Goal: Information Seeking & Learning: Learn about a topic

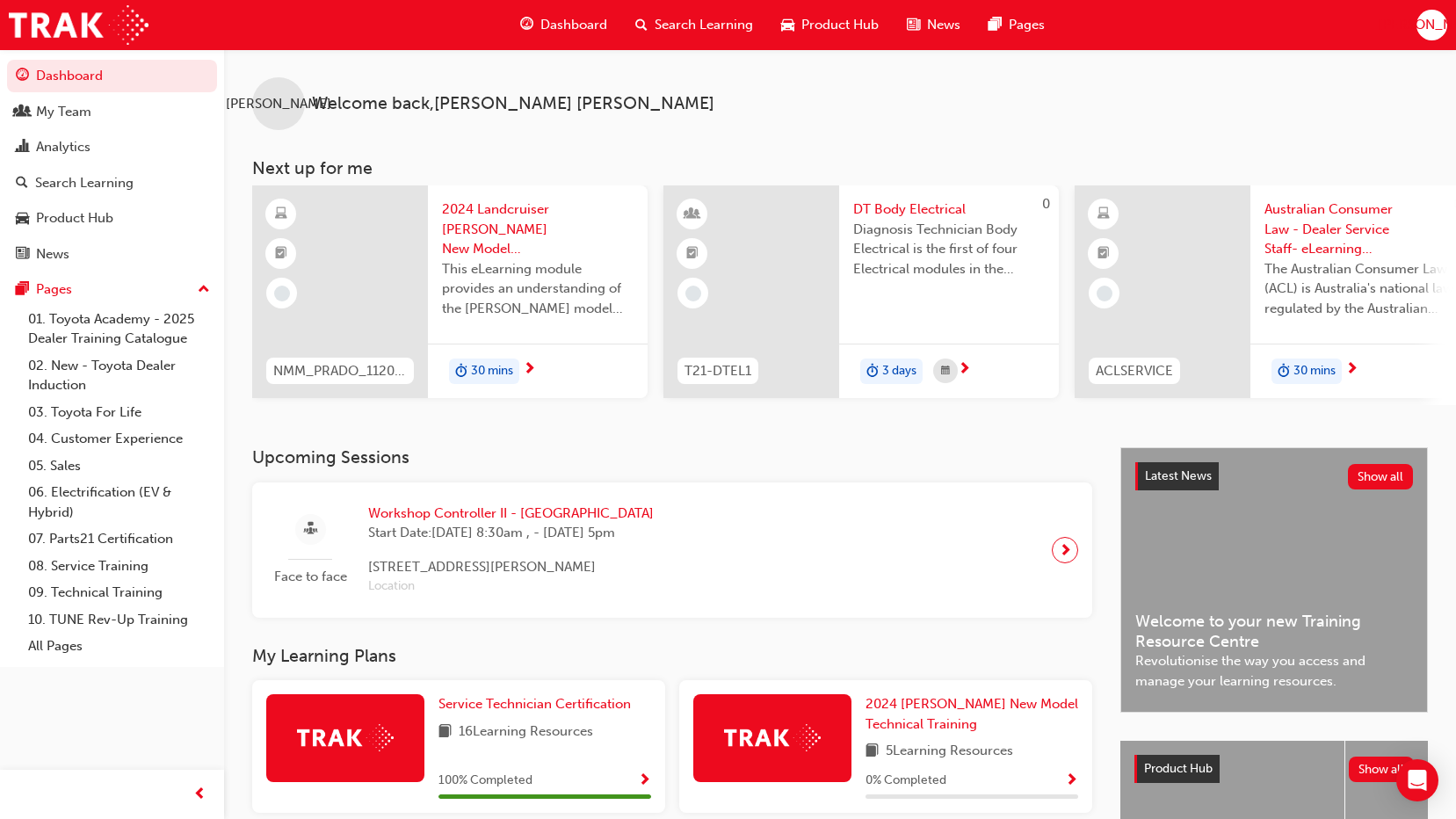
click at [1068, 562] on span "next-icon" at bounding box center [1065, 550] width 13 height 24
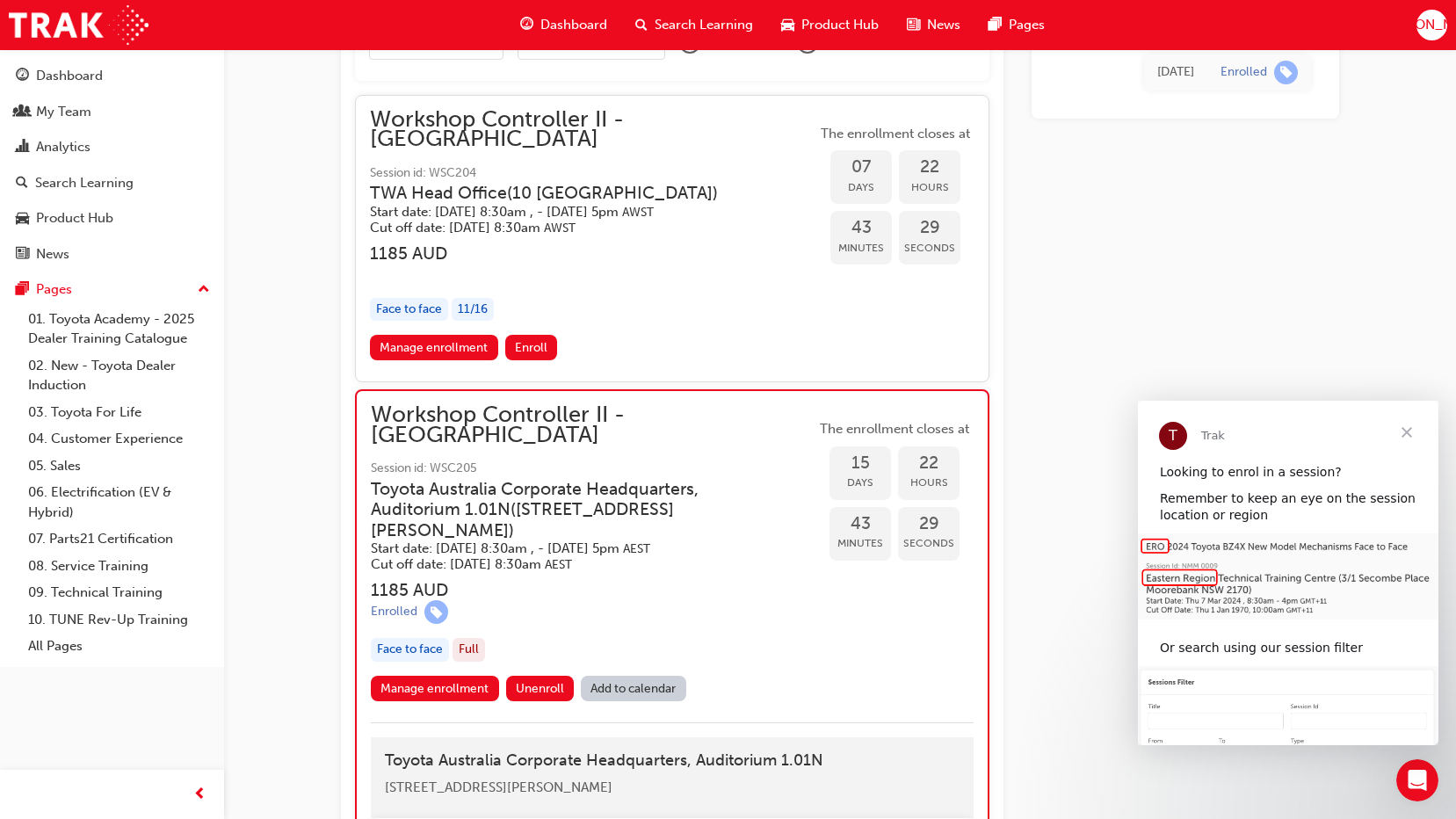
scroll to position [1639, 0]
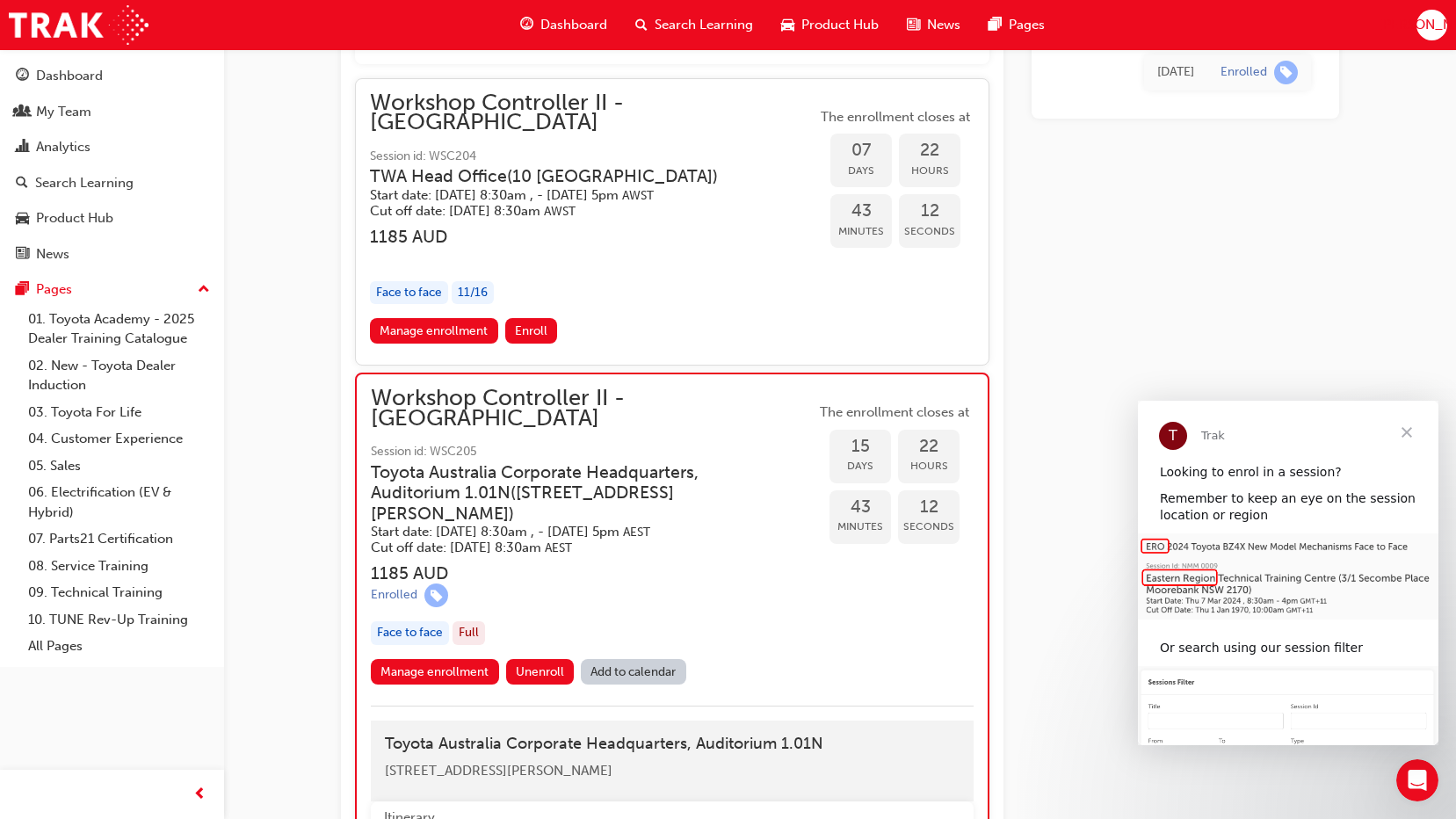
click at [620, 659] on link "Add to calendar" at bounding box center [634, 672] width 106 height 25
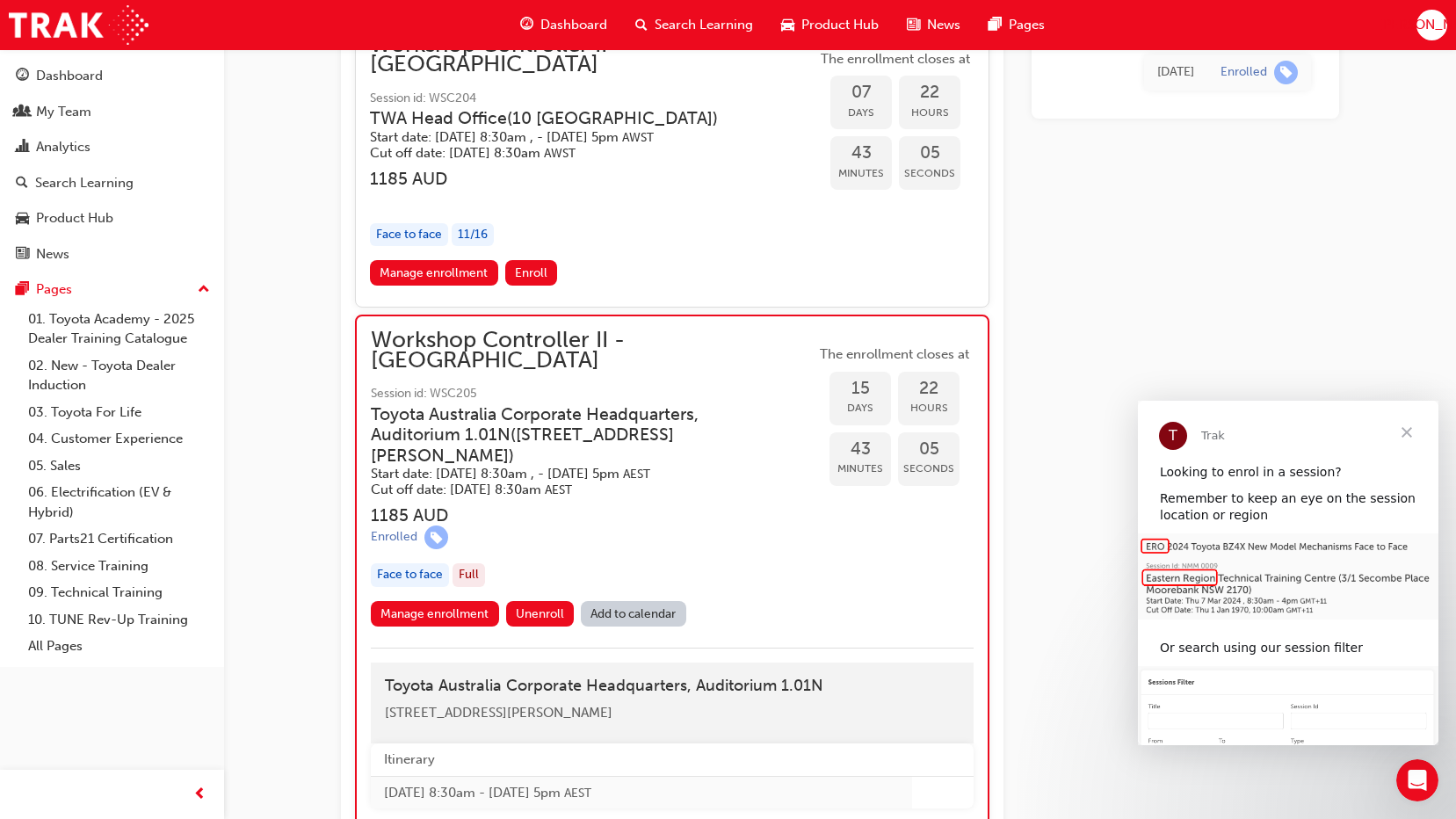
scroll to position [1727, 0]
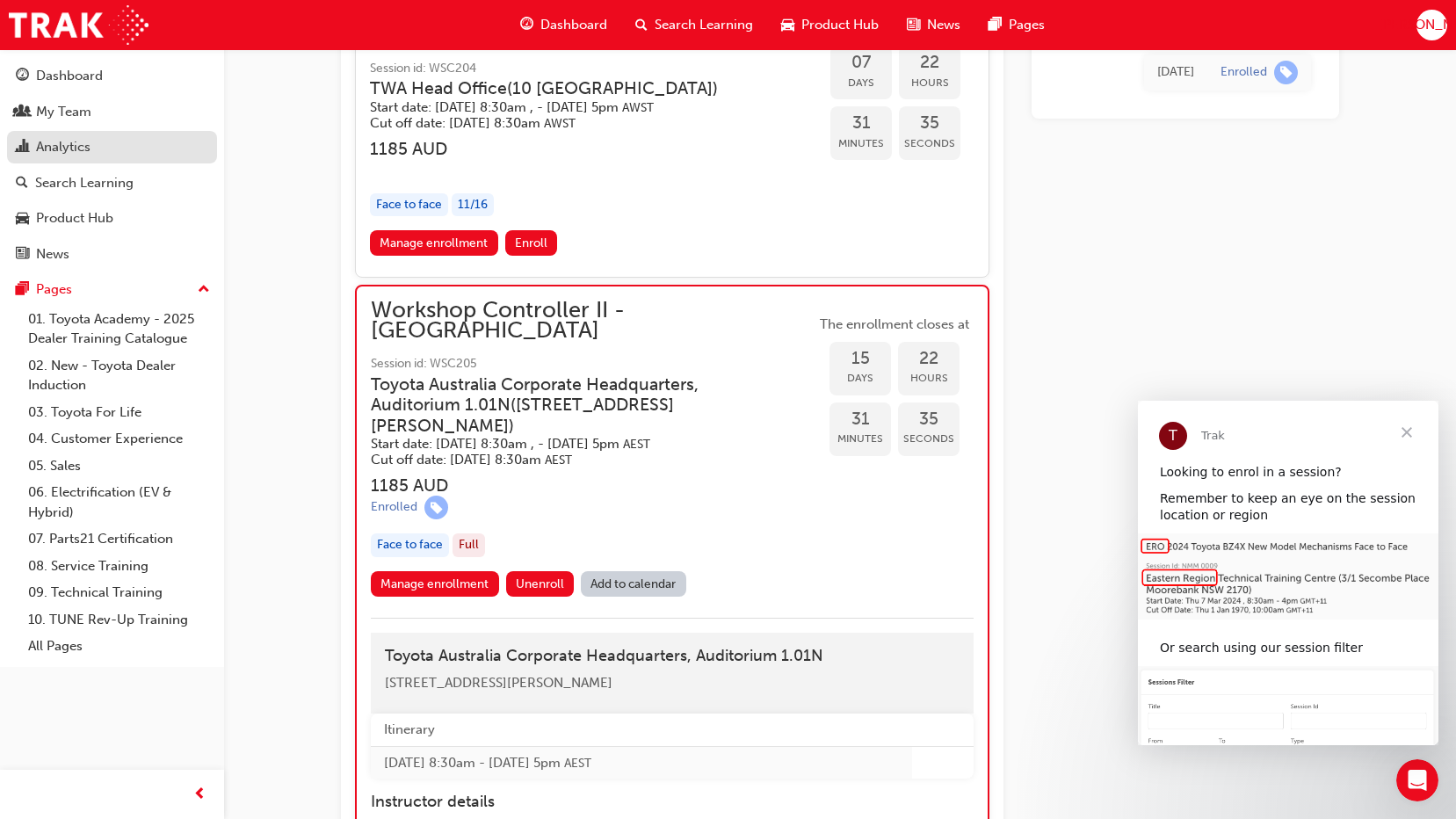
click at [107, 147] on div "Analytics" at bounding box center [112, 147] width 193 height 22
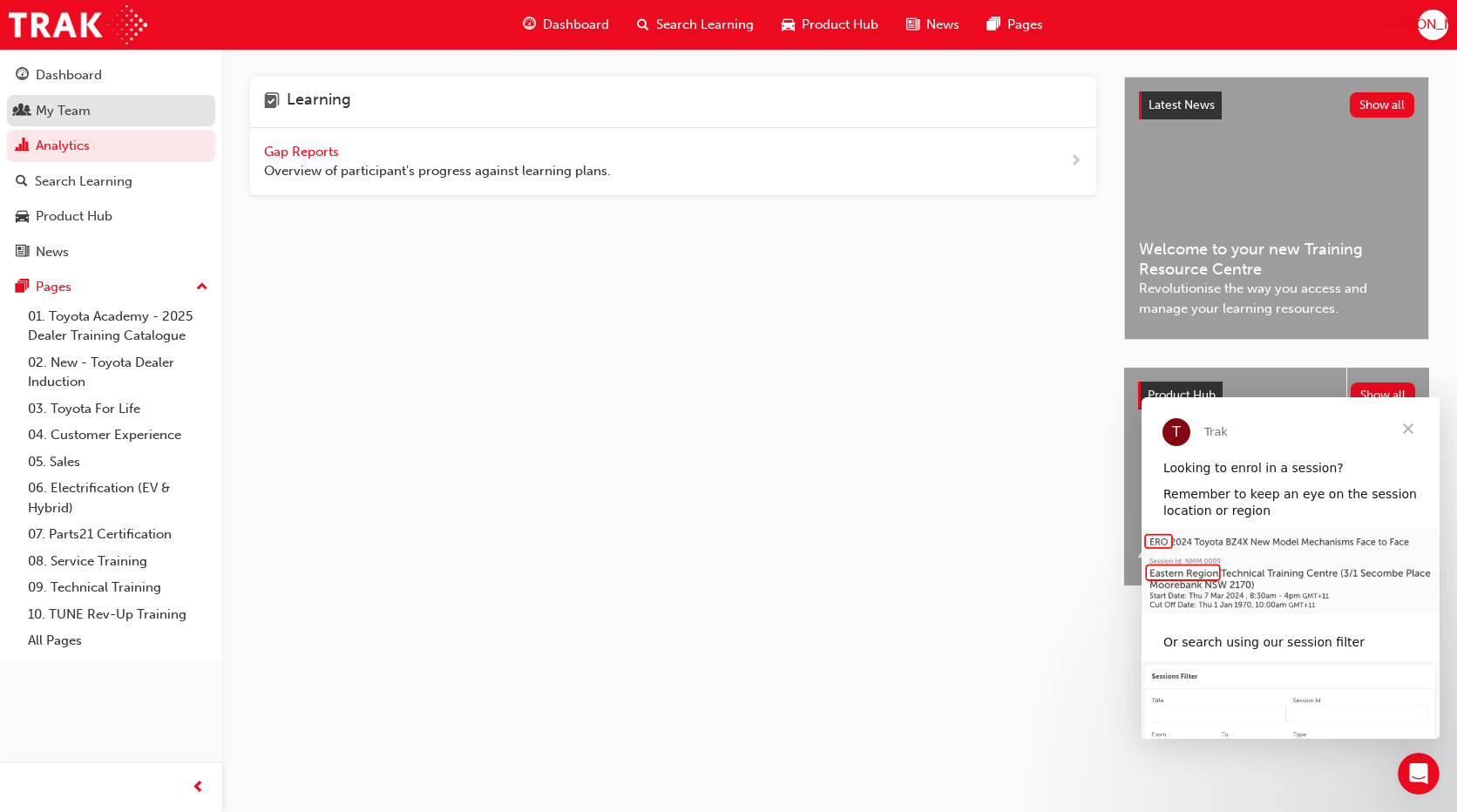
click at [67, 95] on link "My Team" at bounding box center [111, 111] width 208 height 32
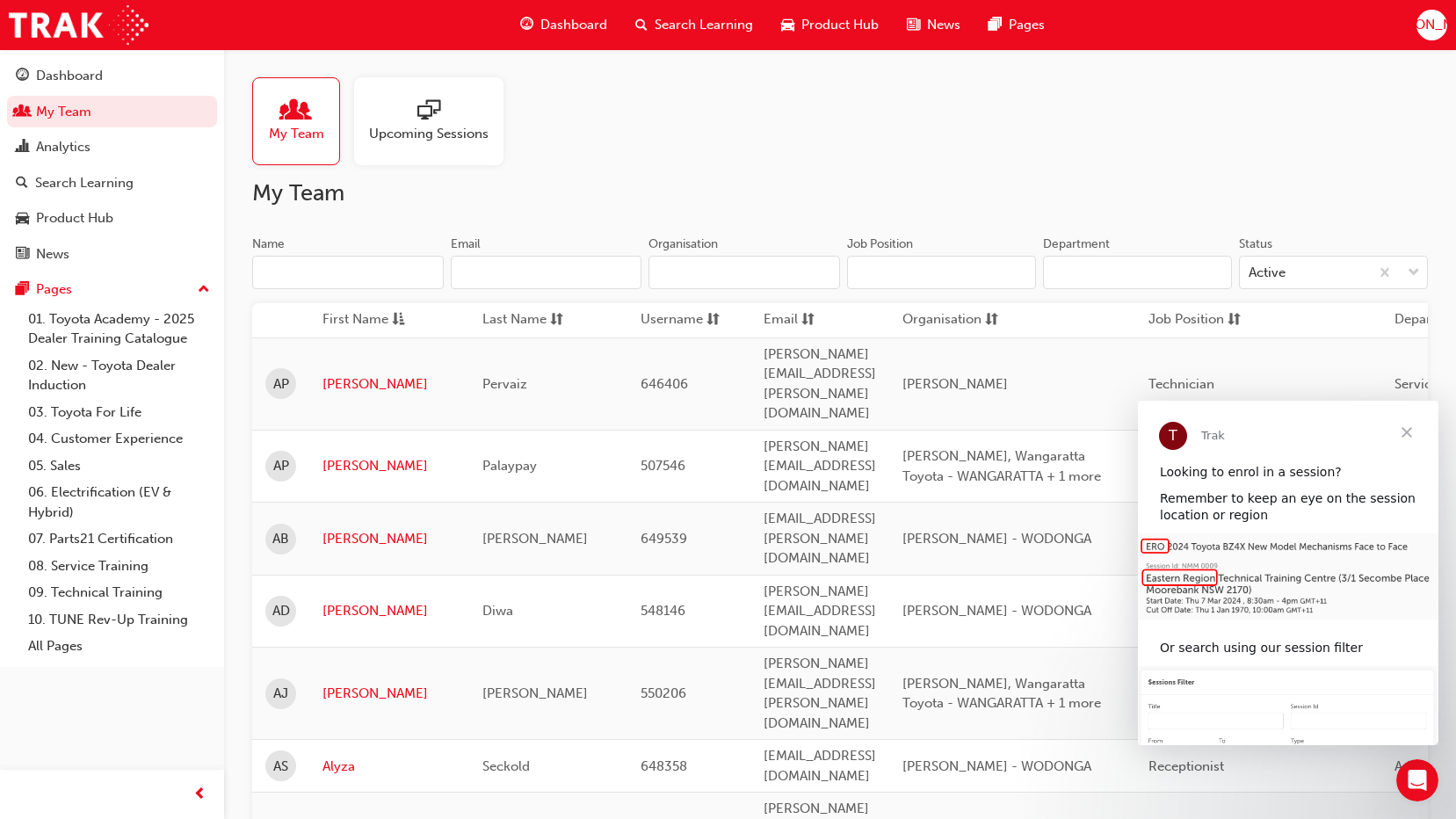
click at [435, 117] on span "sessionType_ONLINE_URL-icon" at bounding box center [428, 111] width 22 height 24
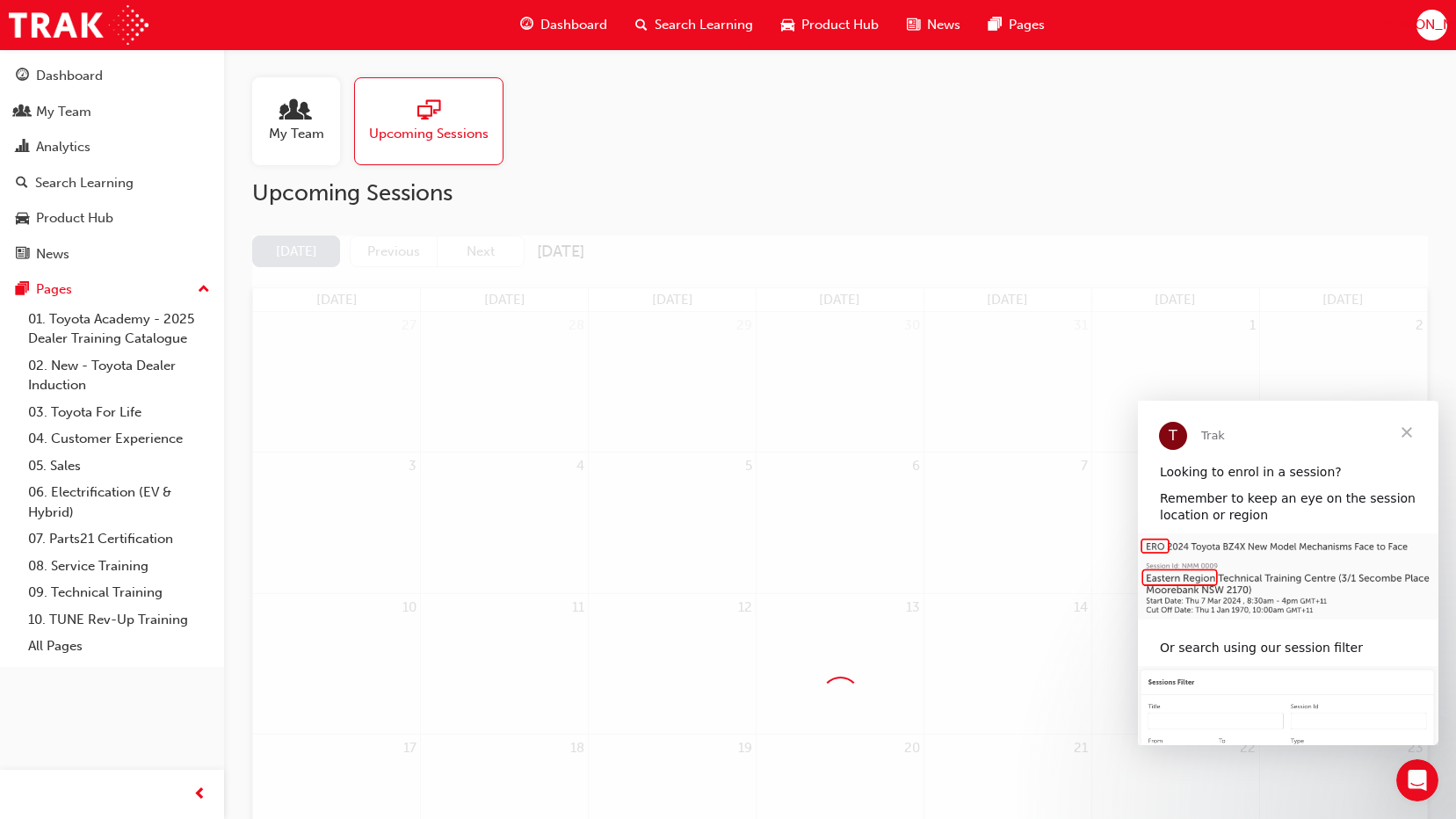
click at [1410, 430] on span "Close" at bounding box center [1407, 432] width 64 height 64
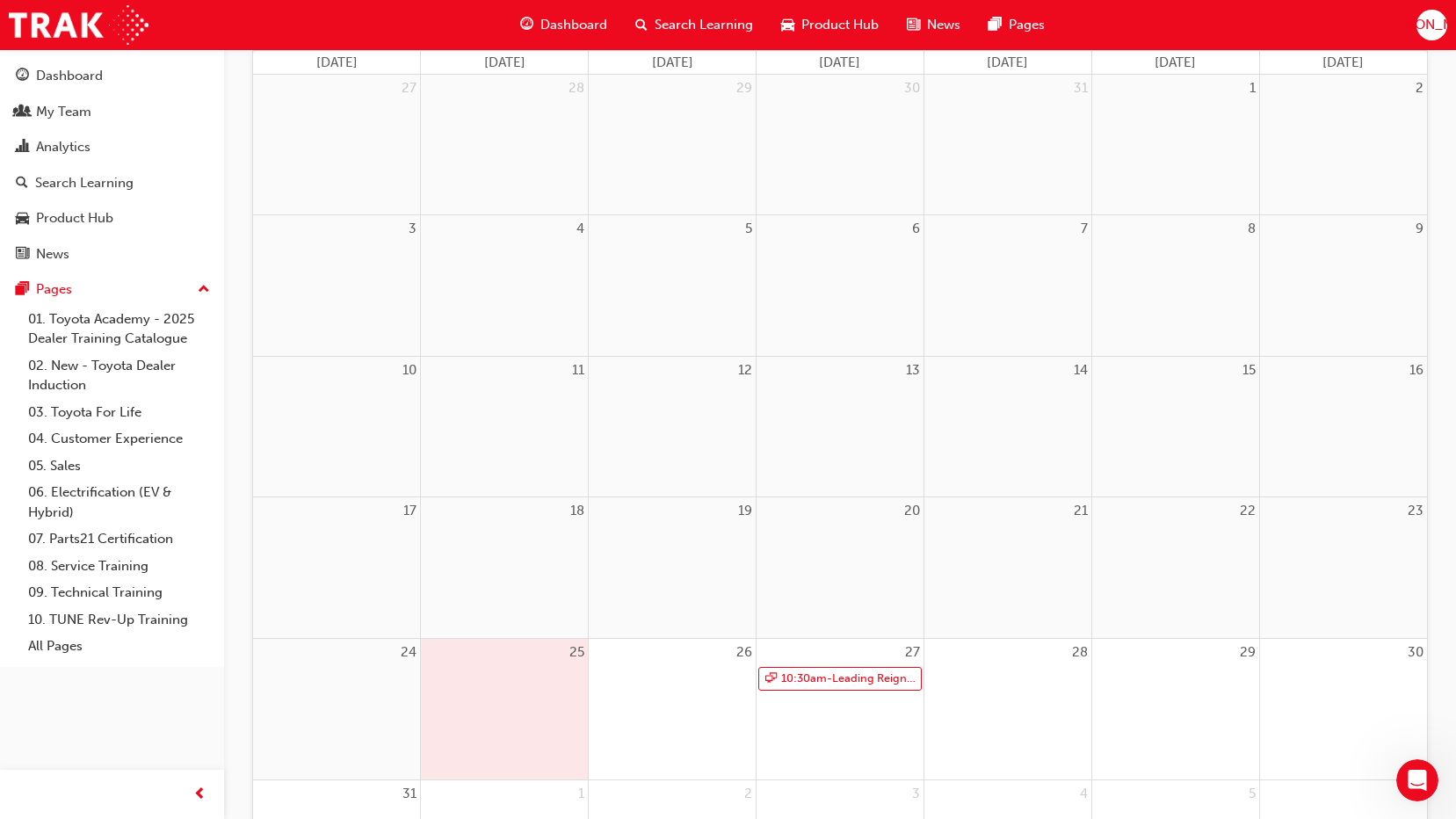
scroll to position [74, 0]
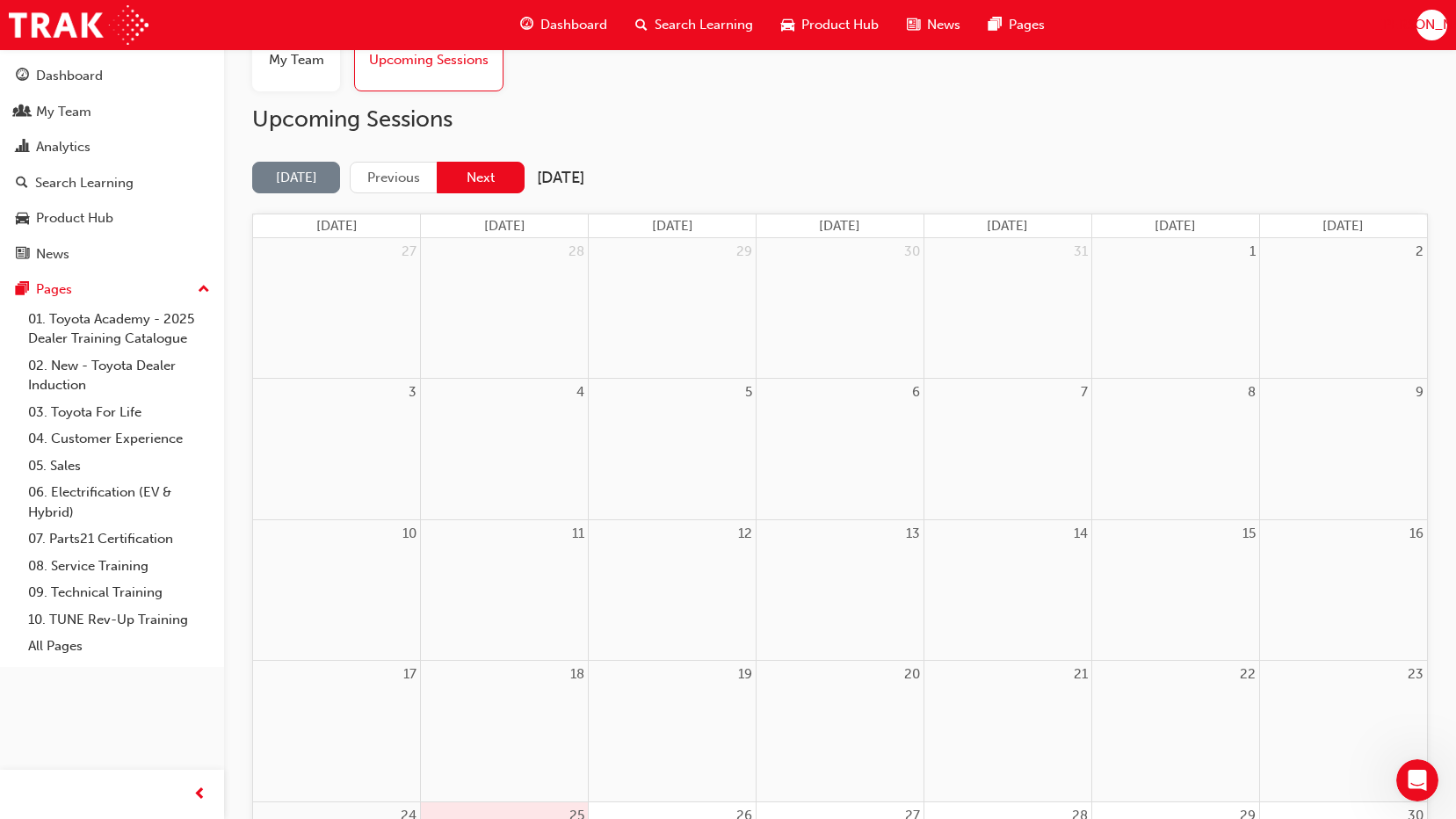
click at [458, 182] on button "Next" at bounding box center [481, 178] width 88 height 32
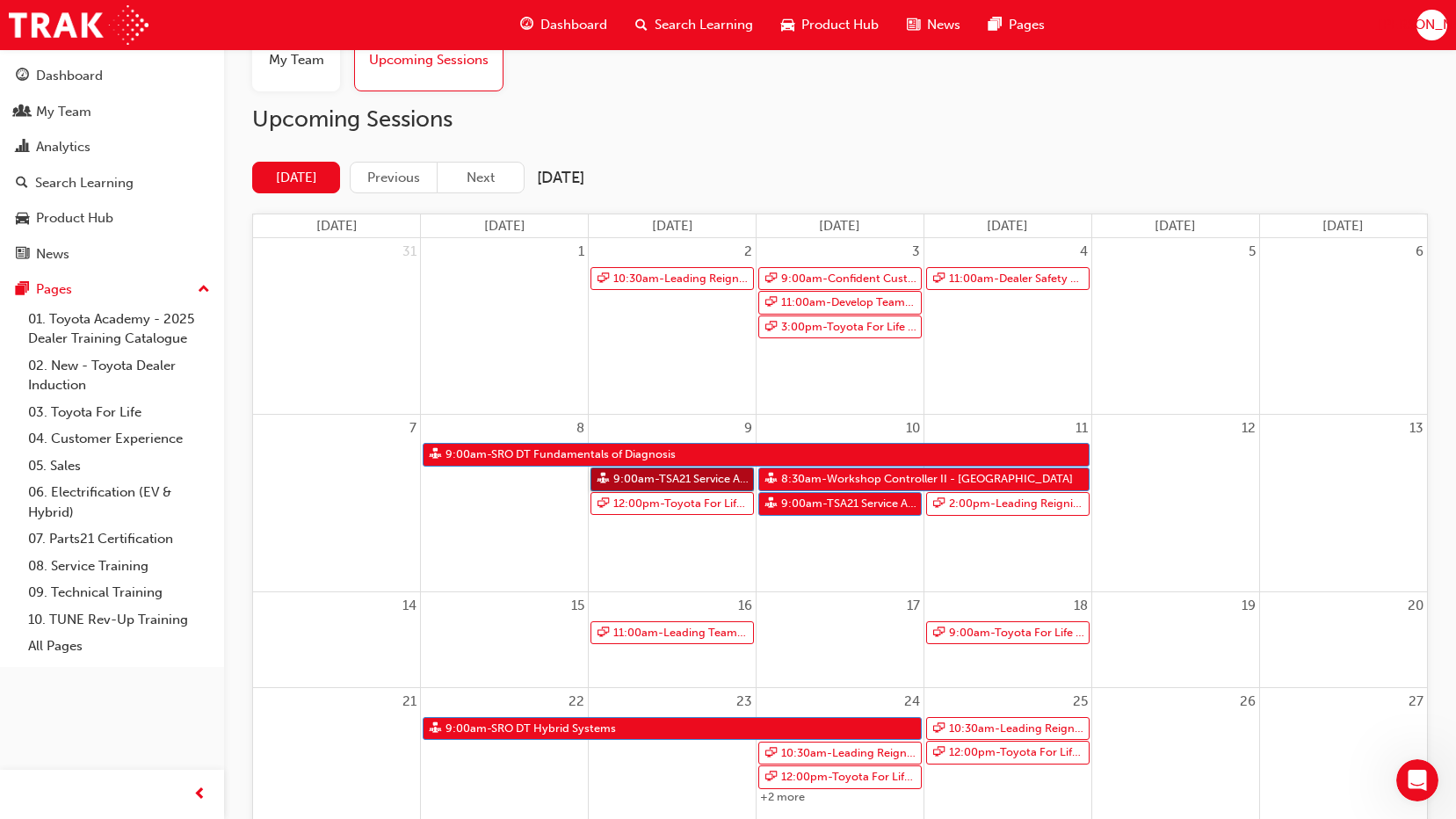
click at [642, 475] on link "9:00am - TSA21 Service Advisor Course ( face to face)" at bounding box center [672, 479] width 163 height 23
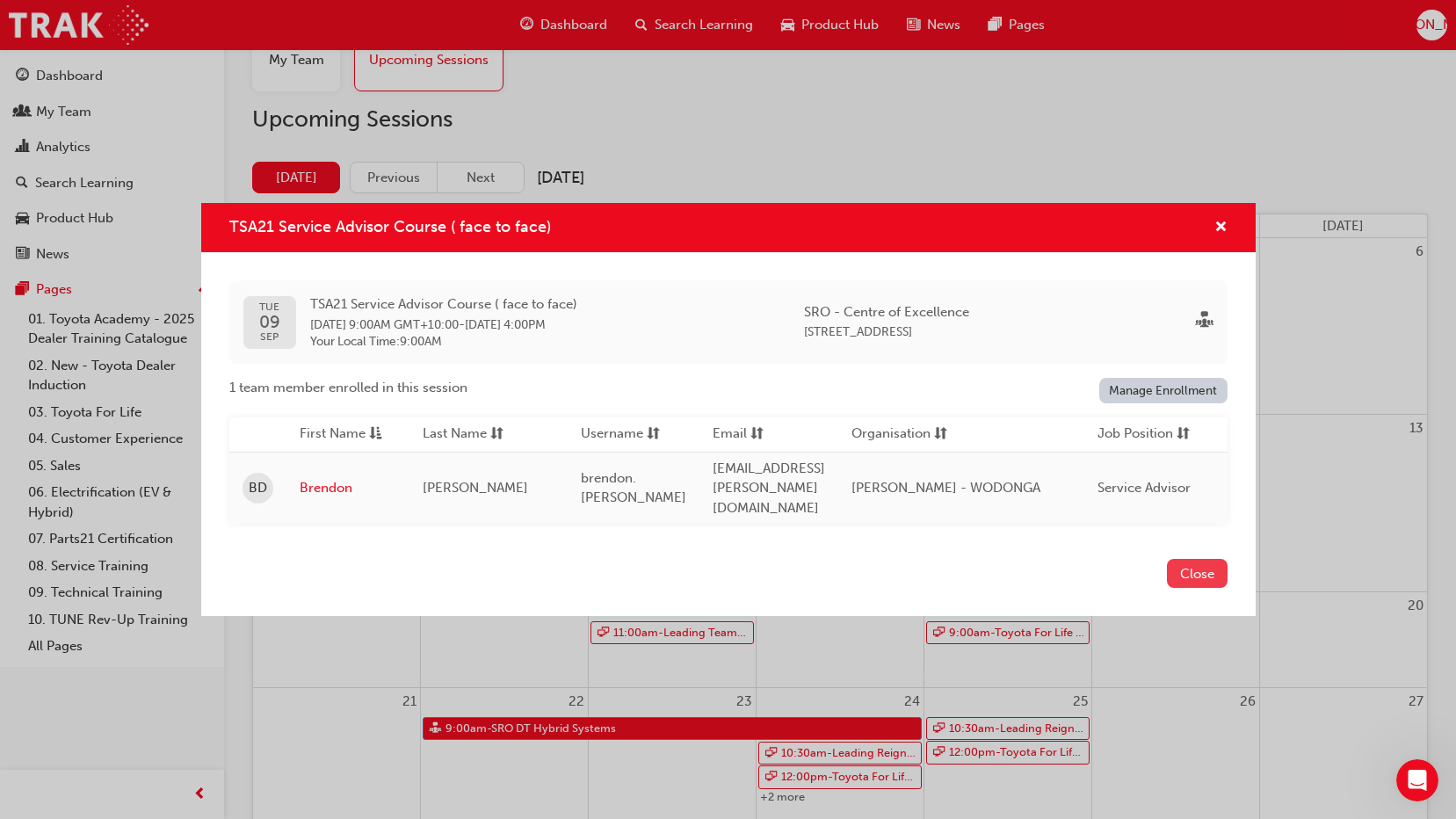
click at [1208, 576] on button "Close" at bounding box center [1197, 573] width 61 height 29
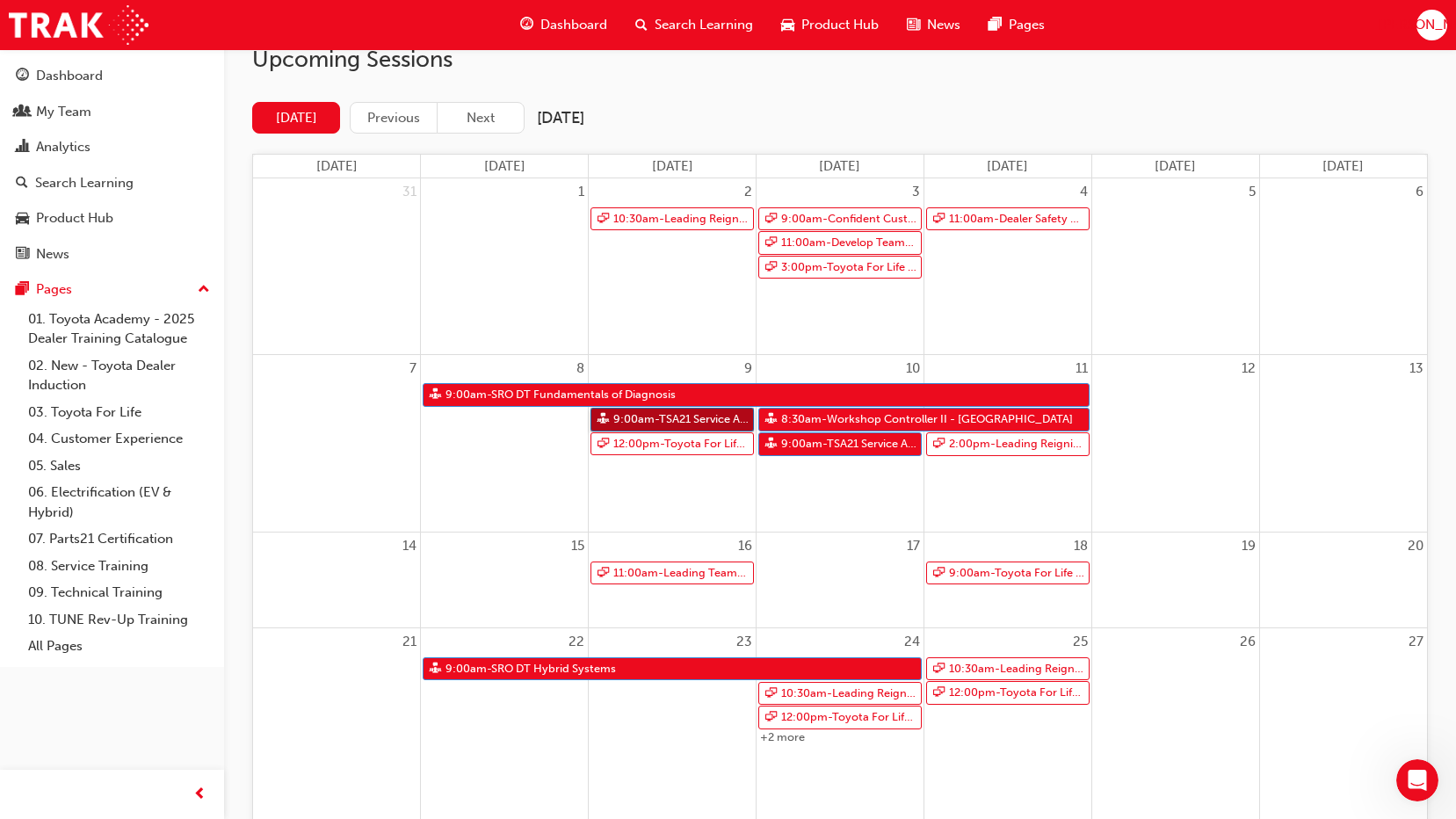
scroll to position [161, 0]
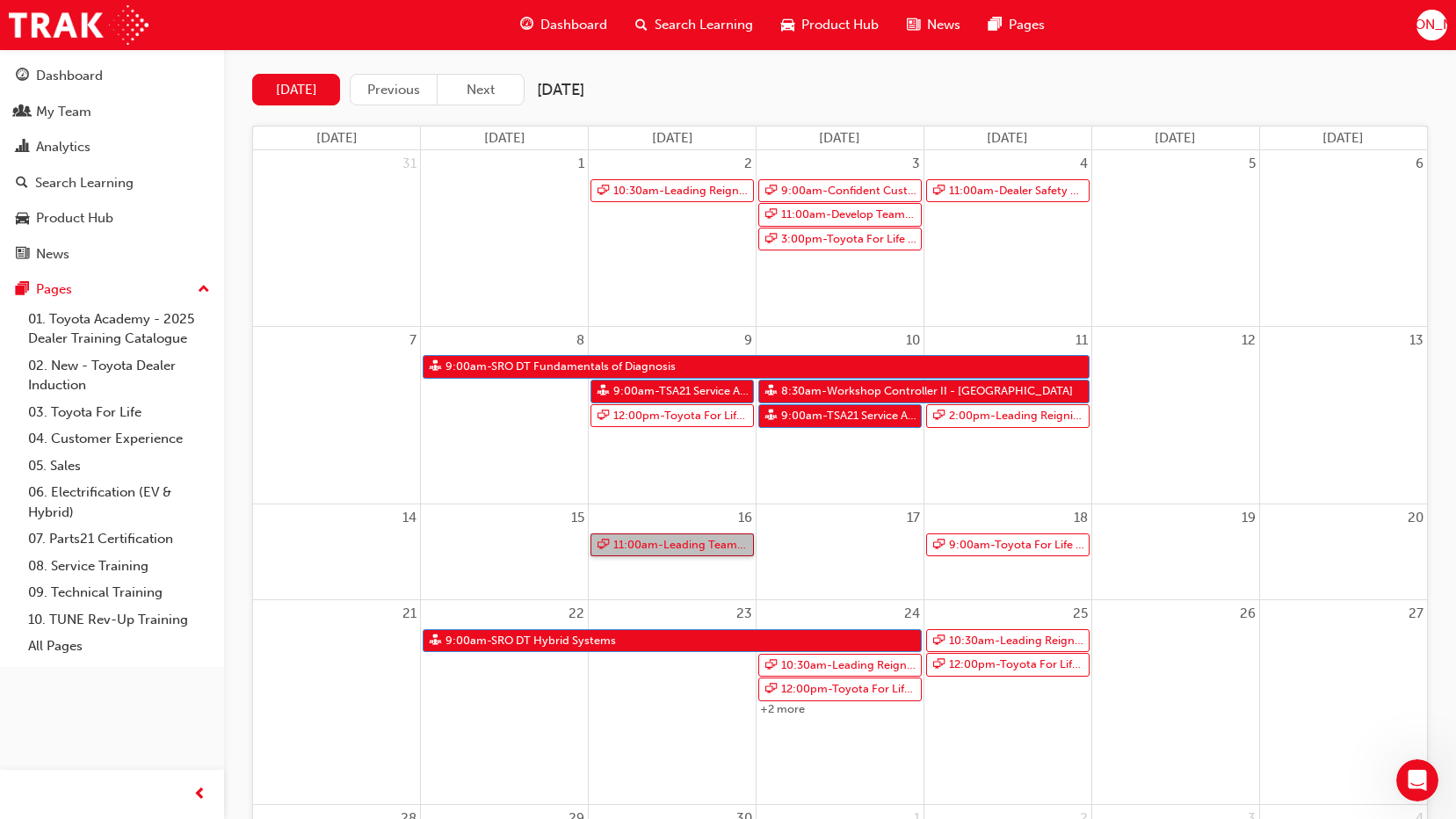
click at [703, 546] on link "11:00am - Leading Teams Effectively" at bounding box center [672, 545] width 163 height 23
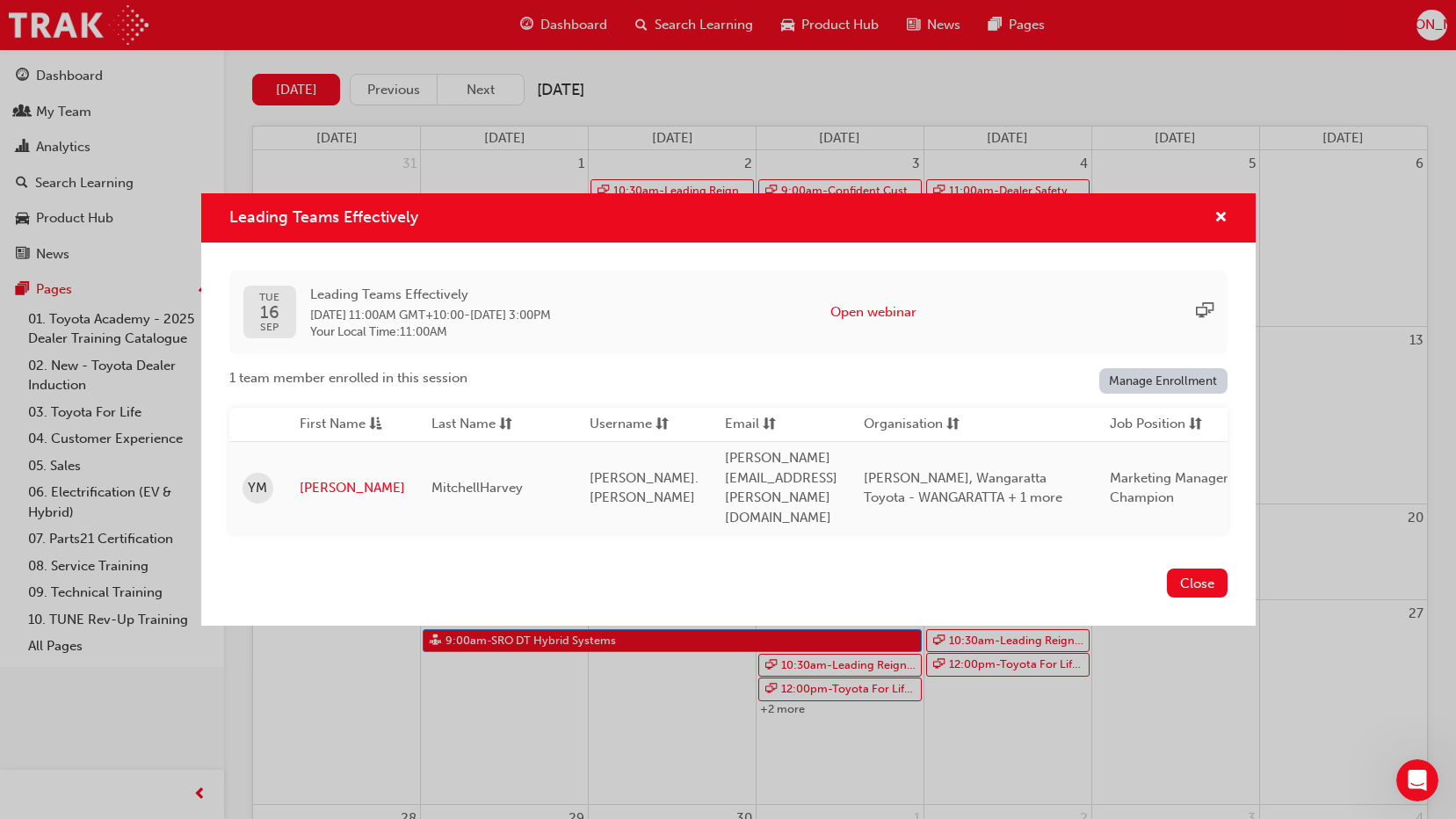
click at [1192, 601] on div "Close" at bounding box center [728, 594] width 1054 height 65
click at [1192, 588] on button "Close" at bounding box center [1197, 583] width 61 height 29
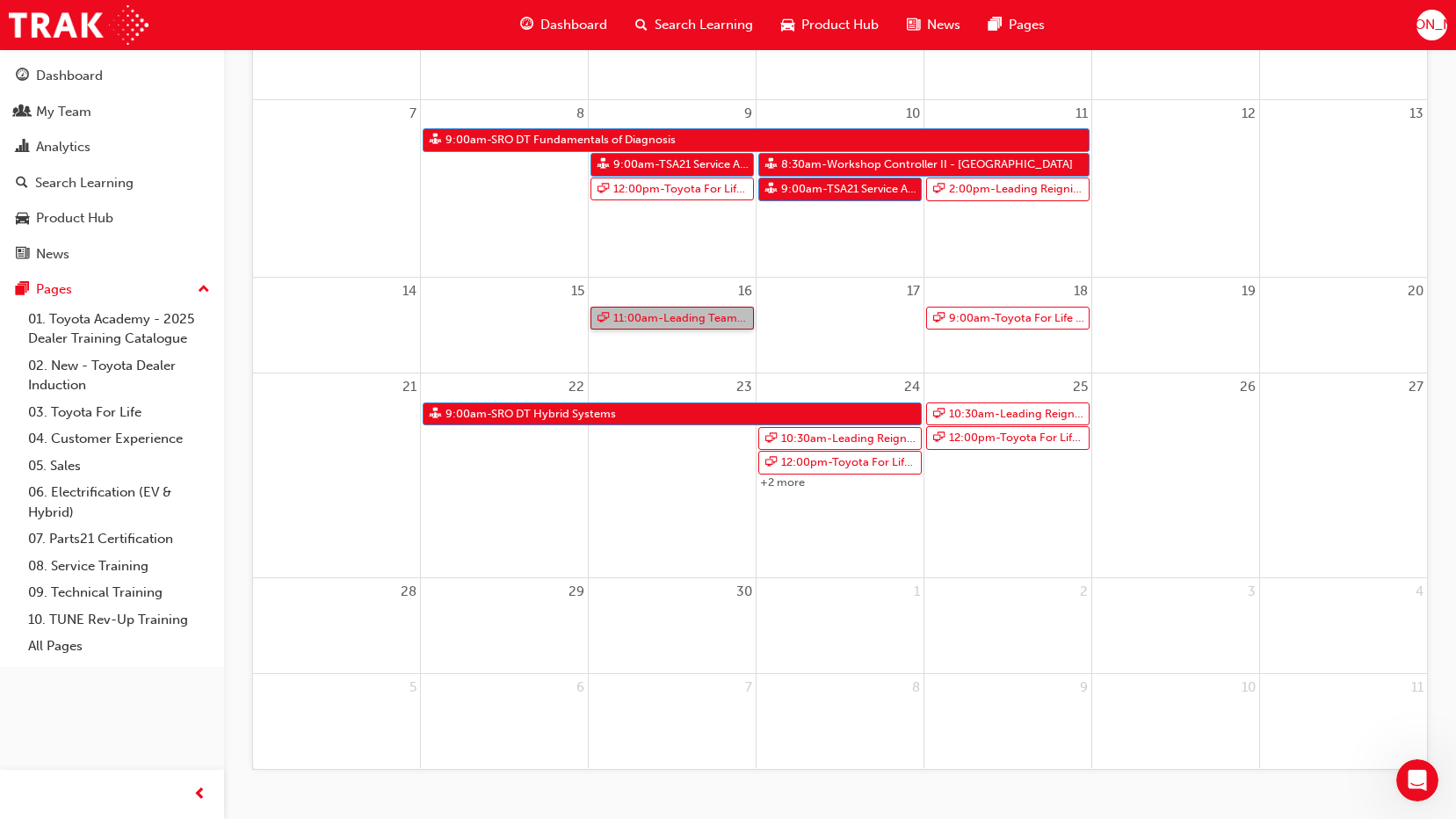
scroll to position [425, 0]
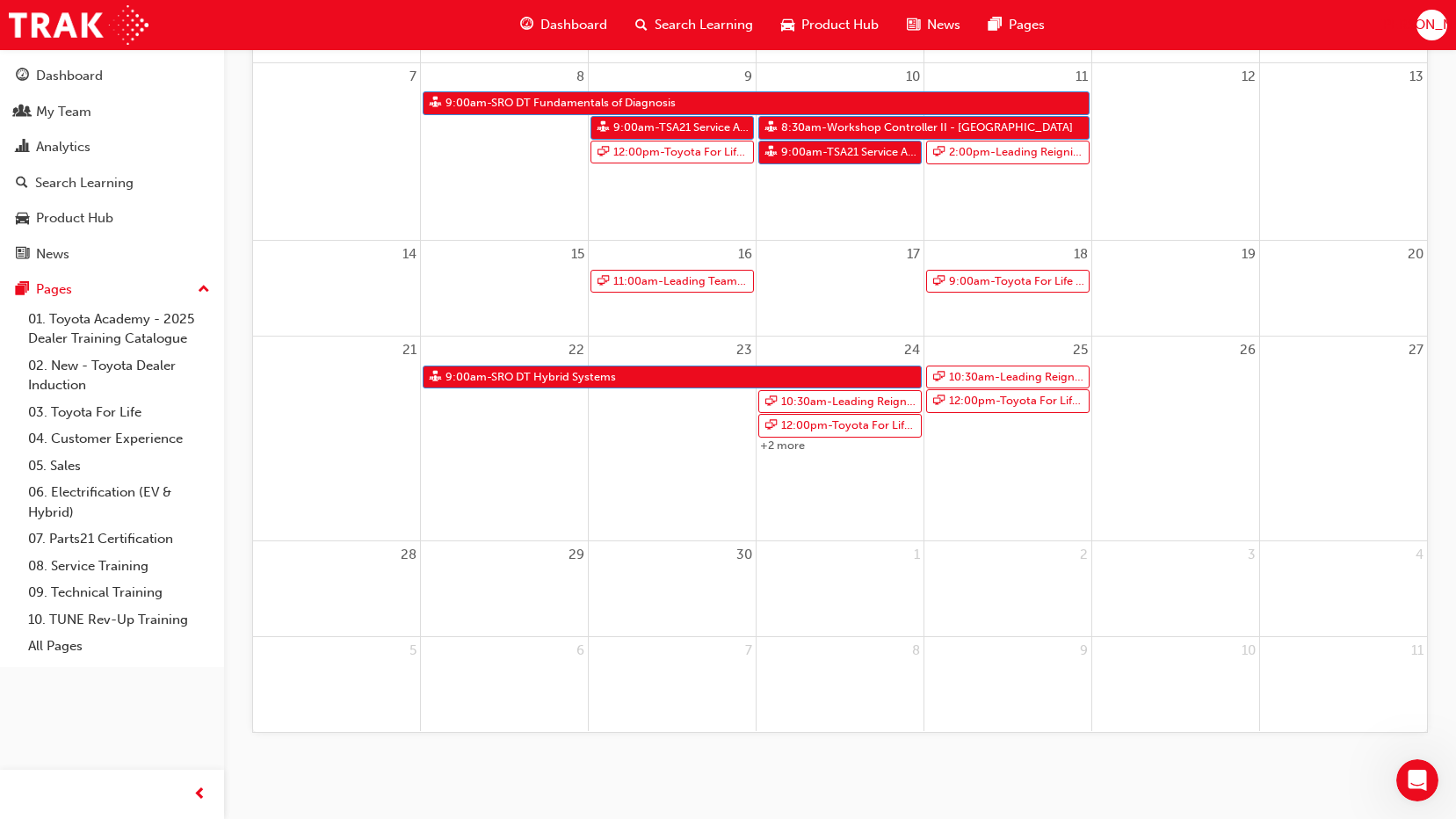
click at [830, 591] on div at bounding box center [840, 581] width 167 height 26
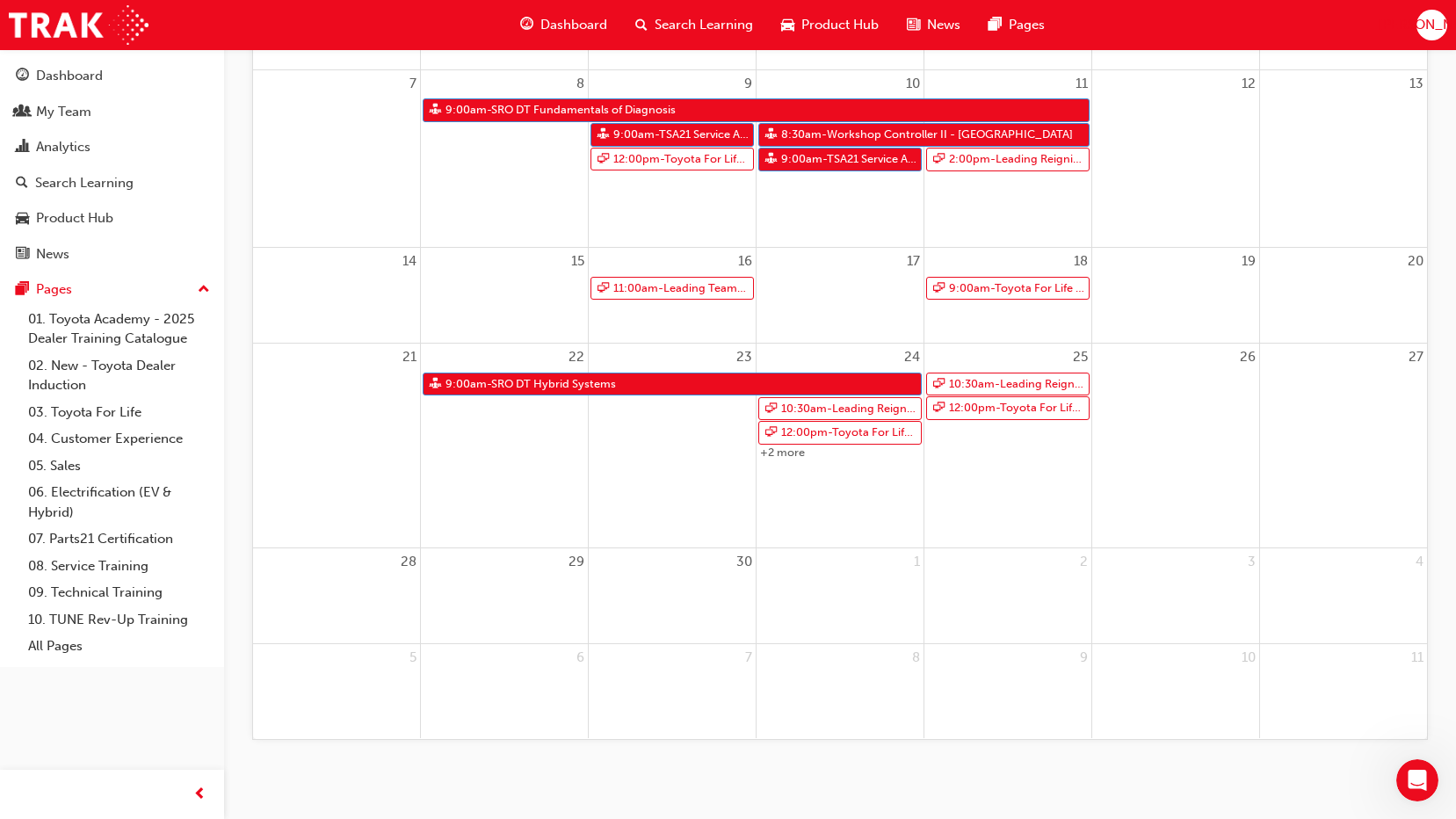
scroll to position [416, 0]
